Goal: Task Accomplishment & Management: Use online tool/utility

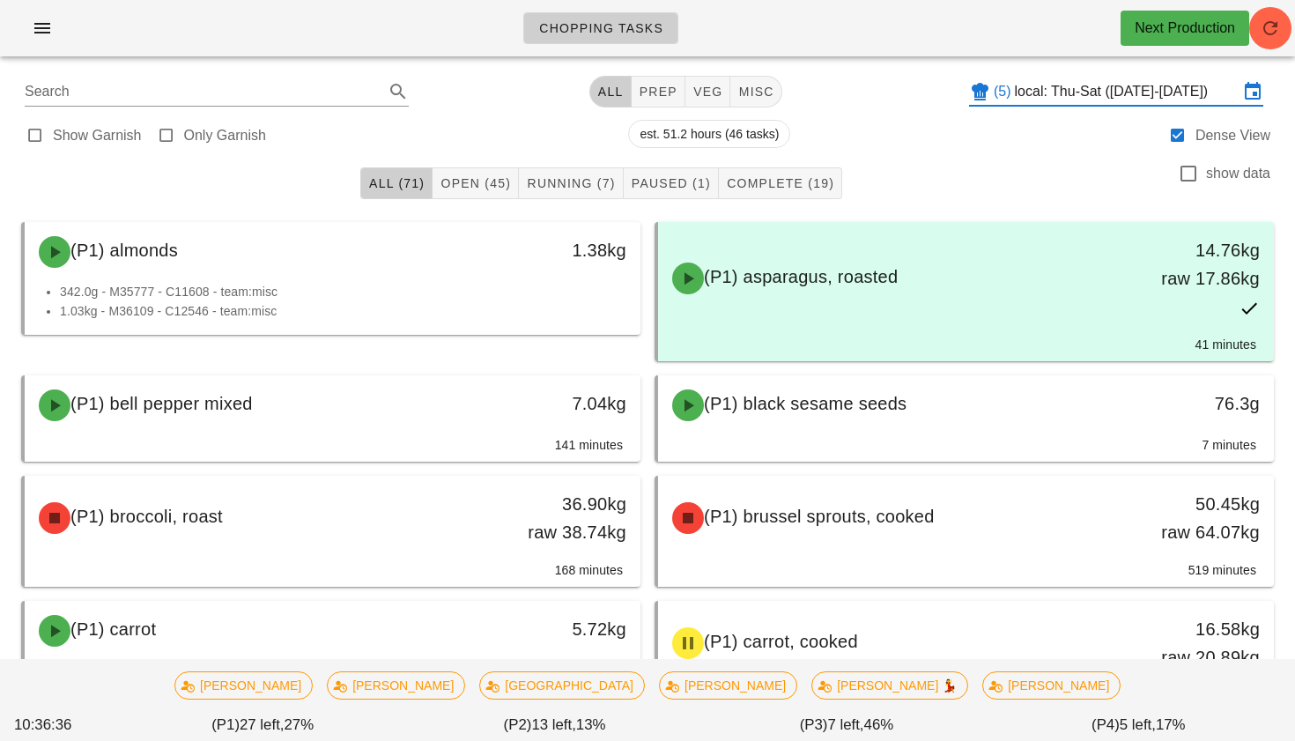
click at [1162, 98] on input "local: Thu-Sat ([DATE]-[DATE])" at bounding box center [1127, 92] width 224 height 28
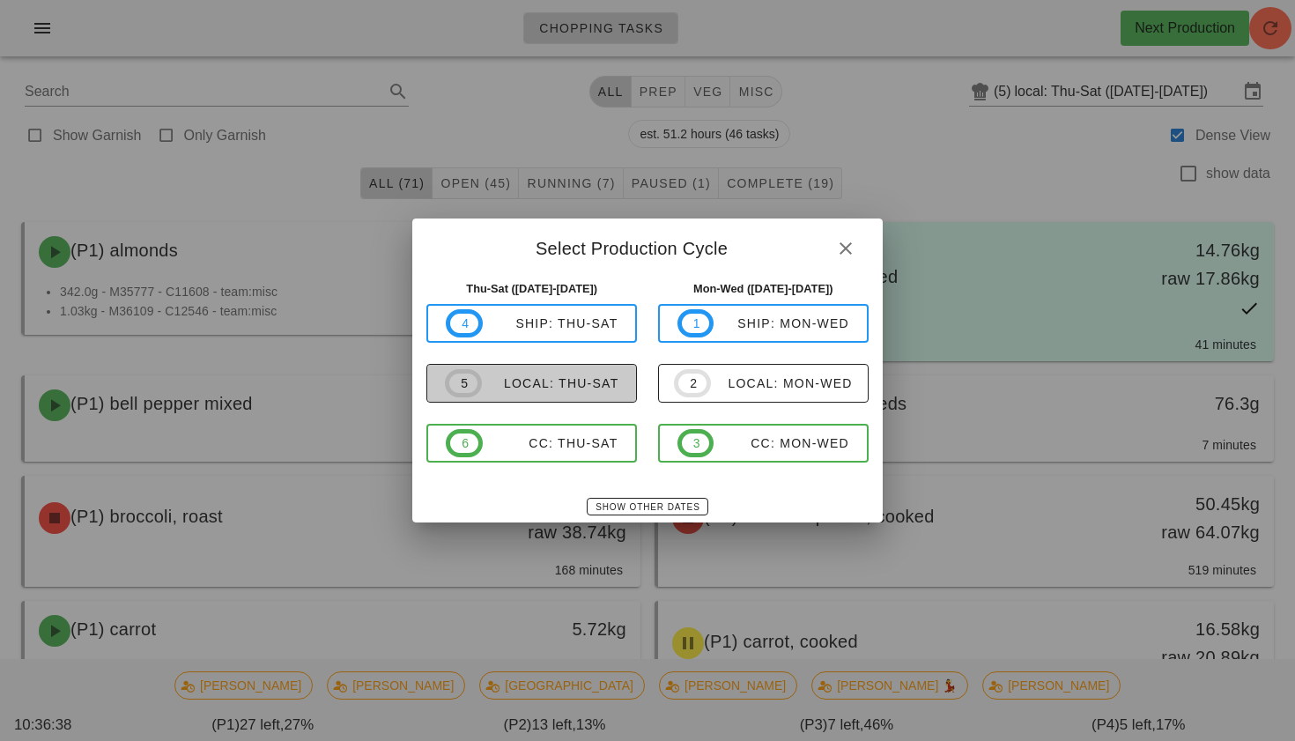
click at [613, 387] on div "local: Thu-Sat" at bounding box center [550, 383] width 137 height 14
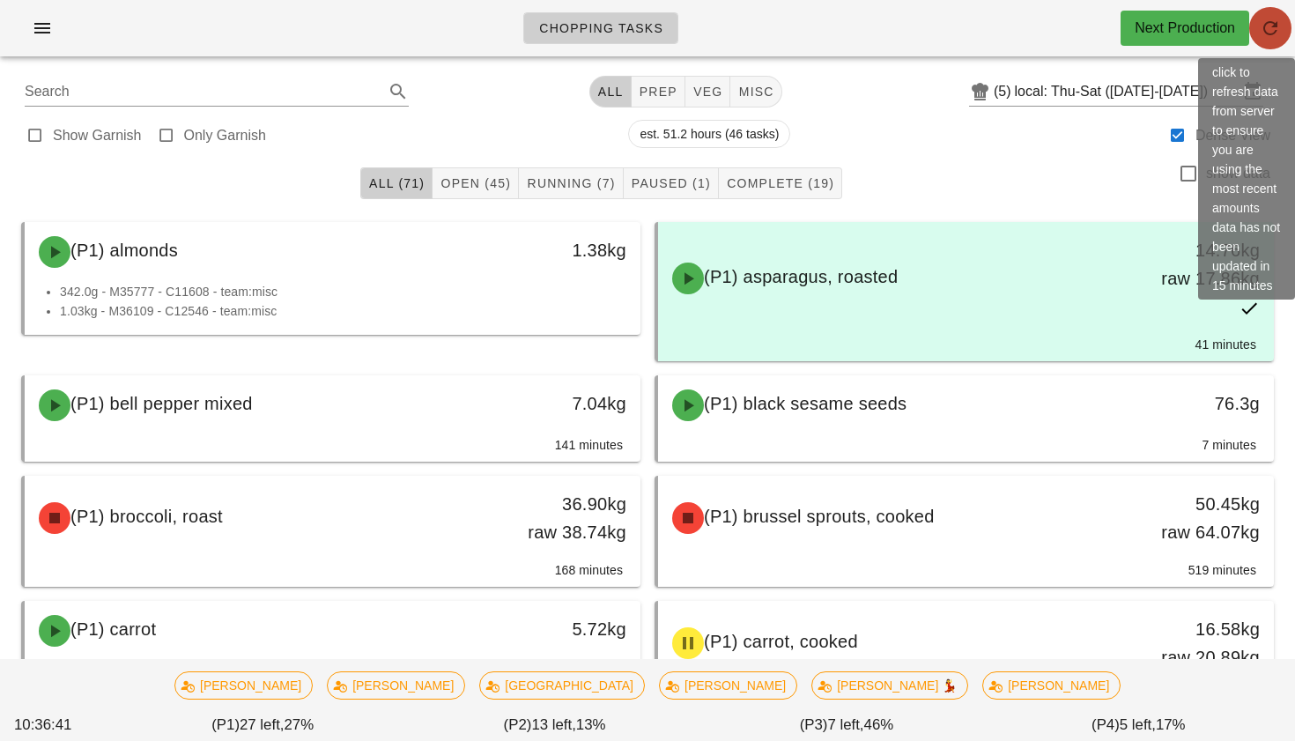
click at [1259, 18] on span "button" at bounding box center [1270, 28] width 42 height 21
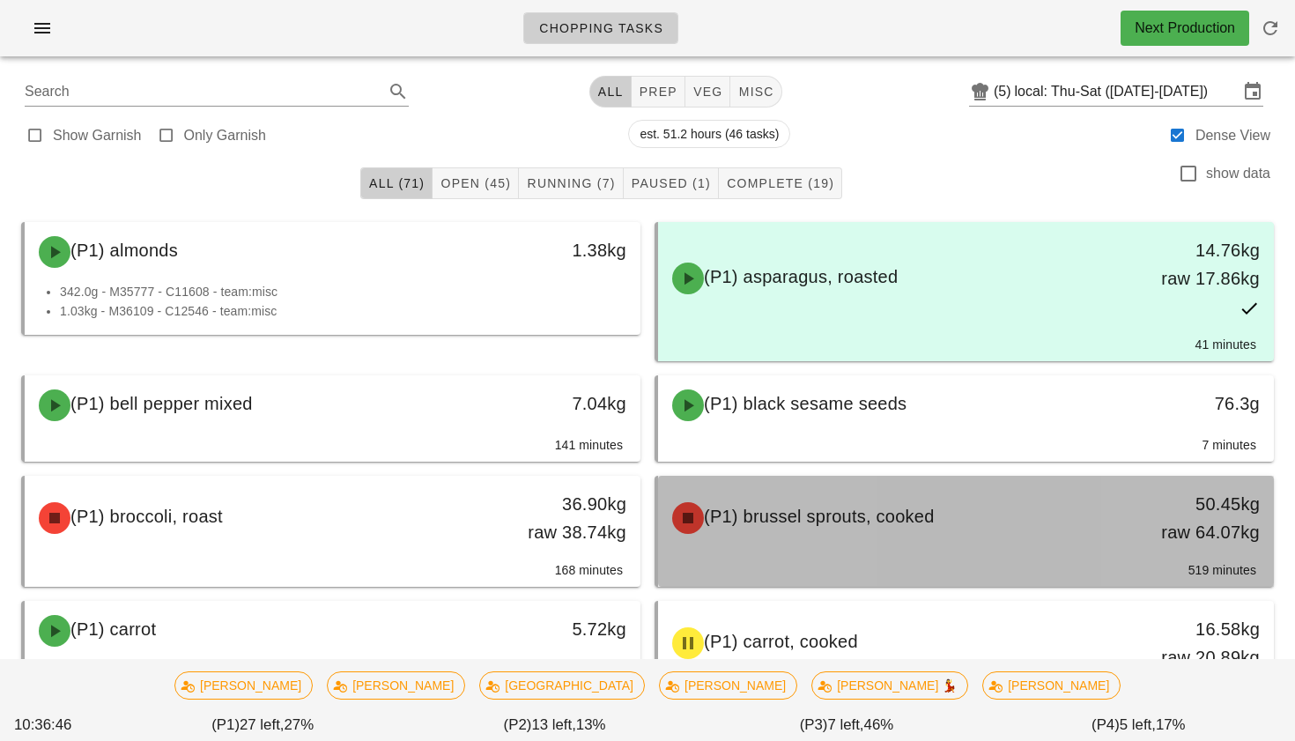
click at [936, 499] on div "(P1) brussel sprouts, cooked" at bounding box center [890, 518] width 456 height 53
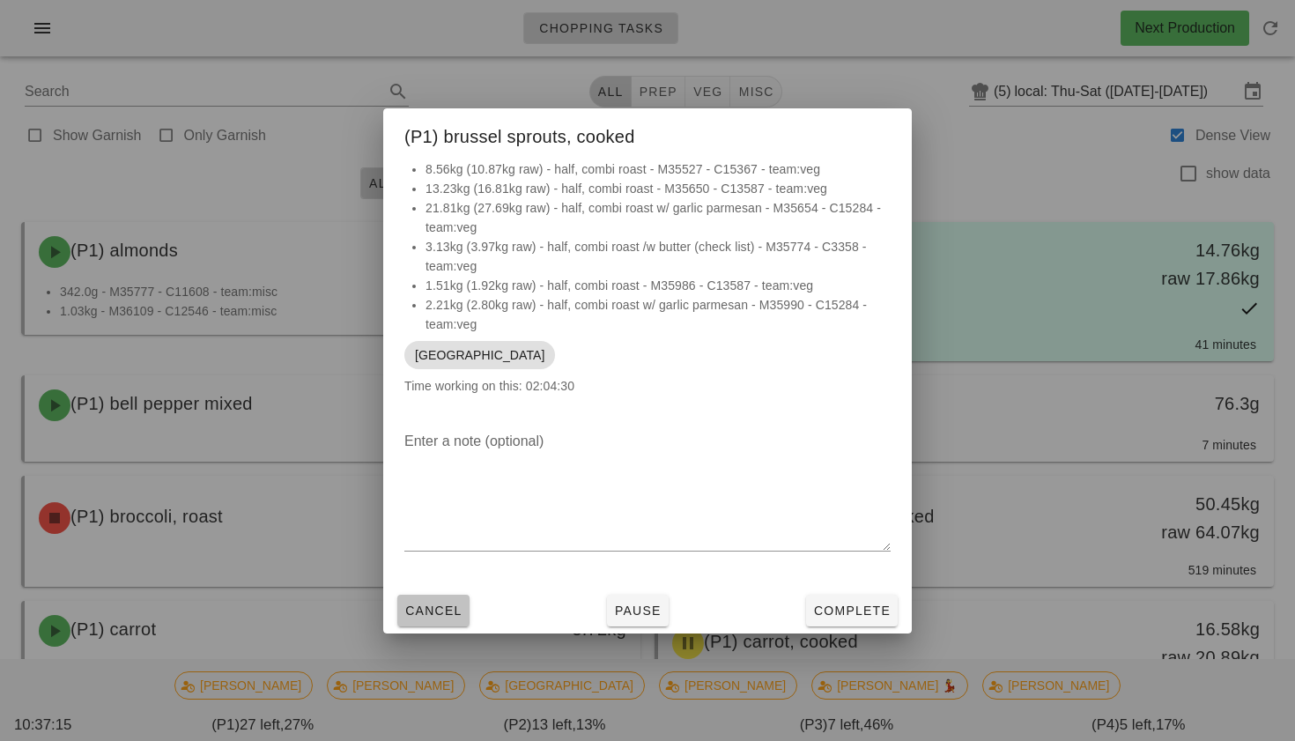
click at [417, 613] on span "Cancel" at bounding box center [433, 610] width 58 height 14
